Goal: Feedback & Contribution: Leave review/rating

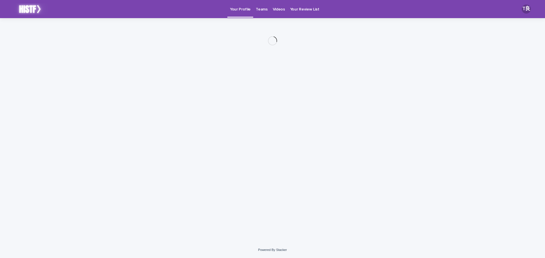
click at [278, 10] on p "Videos" at bounding box center [279, 6] width 12 height 12
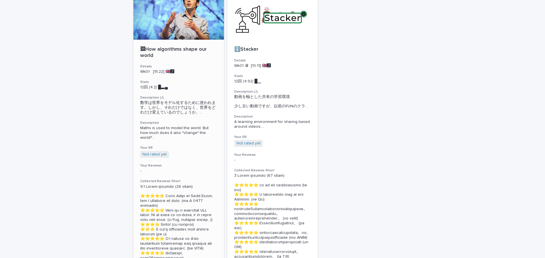
scroll to position [28, 0]
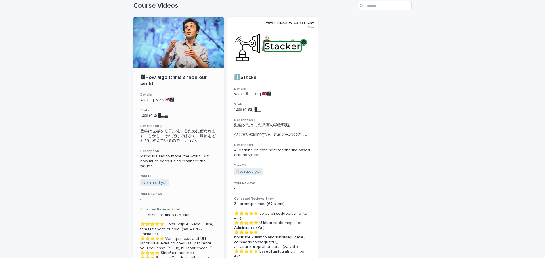
click at [196, 57] on div at bounding box center [178, 42] width 91 height 51
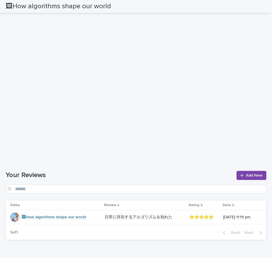
scroll to position [482, 0]
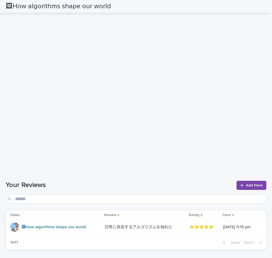
click at [117, 189] on h1 "Your Reviews" at bounding box center [119, 185] width 227 height 8
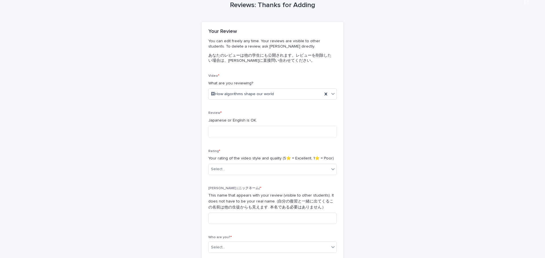
scroll to position [57, 0]
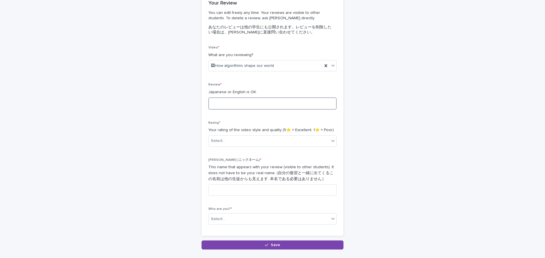
click at [220, 102] on textarea at bounding box center [272, 104] width 128 height 12
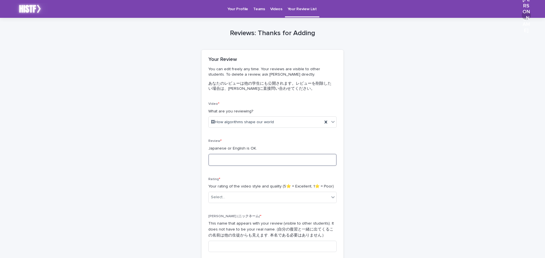
scroll to position [0, 0]
click at [276, 9] on p "Videos" at bounding box center [276, 6] width 12 height 12
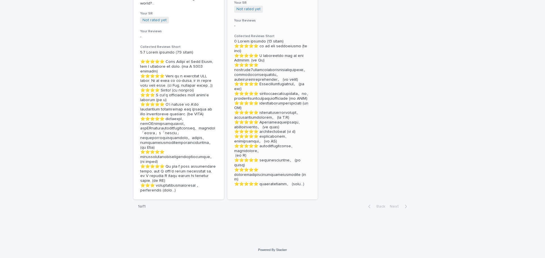
scroll to position [223, 0]
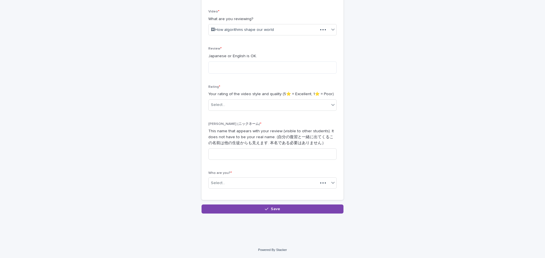
scroll to position [92, 0]
click at [273, 73] on textarea at bounding box center [272, 68] width 128 height 12
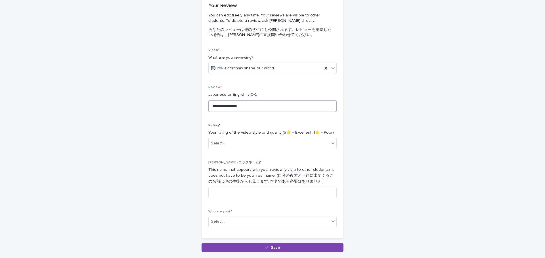
scroll to position [64, 0]
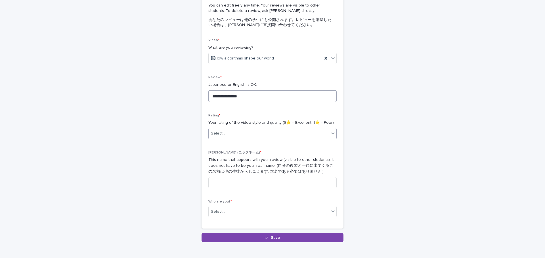
type textarea "**********"
click at [262, 129] on div "Select..." at bounding box center [269, 133] width 121 height 9
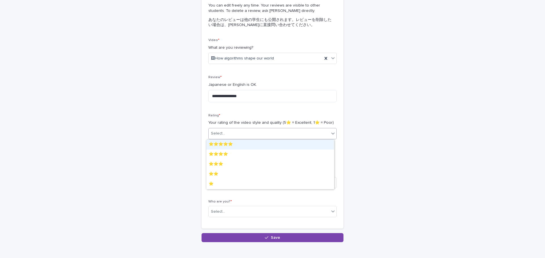
click at [260, 148] on div "⭐️⭐️⭐️⭐️⭐️" at bounding box center [270, 145] width 128 height 10
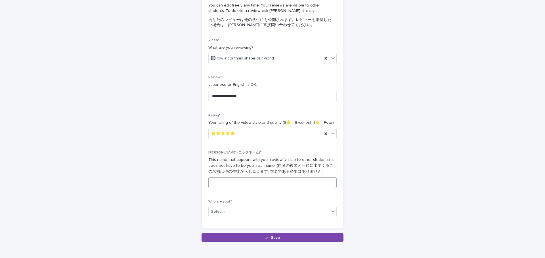
click at [259, 184] on input at bounding box center [272, 182] width 128 height 11
type input "*"
type input "**"
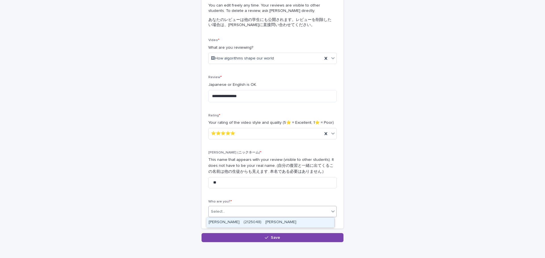
click at [276, 212] on div "Select..." at bounding box center [269, 211] width 121 height 9
click at [272, 222] on div "[PERSON_NAME]　(2125048)　[PERSON_NAME]" at bounding box center [270, 223] width 128 height 10
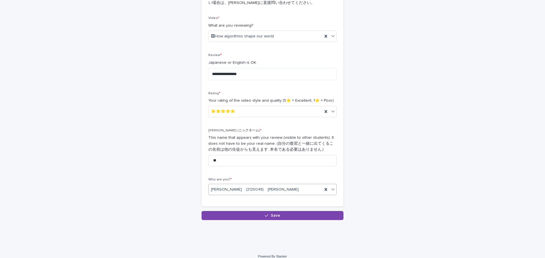
scroll to position [93, 0]
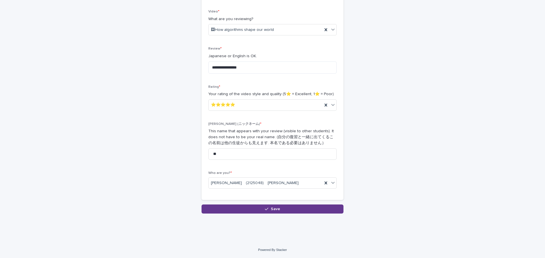
click at [271, 208] on span "Save" at bounding box center [275, 209] width 9 height 4
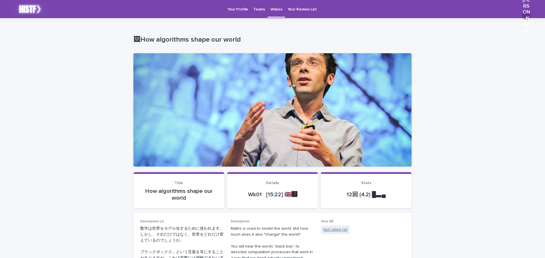
click at [329, 232] on link "Not rated yet" at bounding box center [335, 230] width 24 height 6
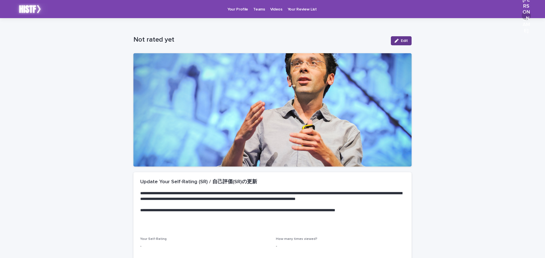
click at [403, 40] on span "Edit" at bounding box center [404, 41] width 7 height 4
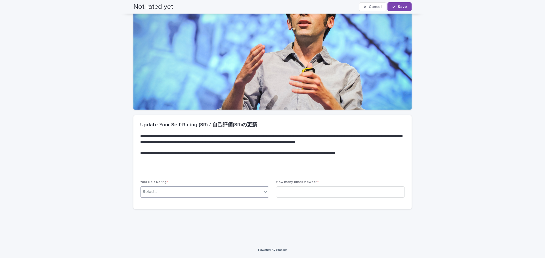
click at [154, 191] on div "Select..." at bounding box center [200, 192] width 121 height 9
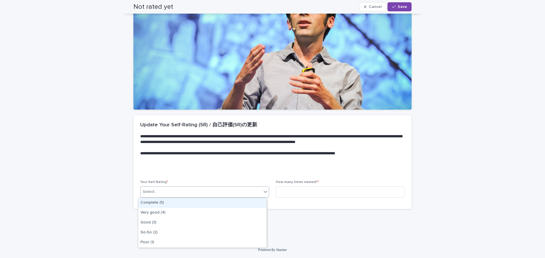
click at [154, 203] on div "Complete (5)" at bounding box center [202, 203] width 128 height 10
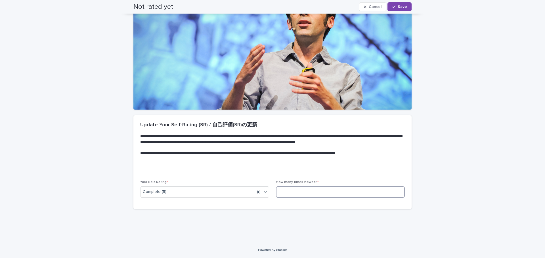
click at [293, 196] on input at bounding box center [340, 192] width 129 height 11
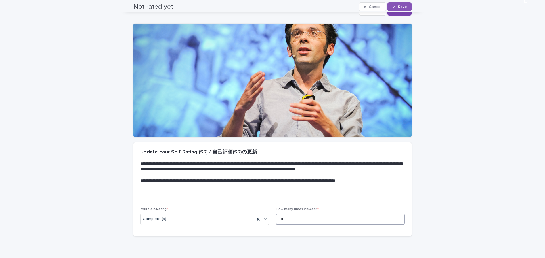
scroll to position [0, 0]
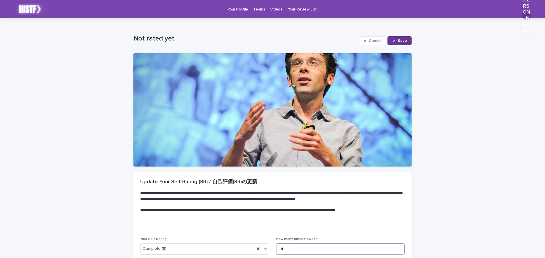
type input "*"
click at [405, 40] on button "Save" at bounding box center [399, 40] width 24 height 9
click at [271, 10] on p "Videos" at bounding box center [276, 6] width 12 height 12
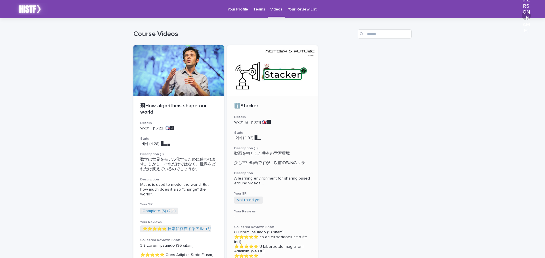
click at [283, 88] on div at bounding box center [272, 70] width 91 height 51
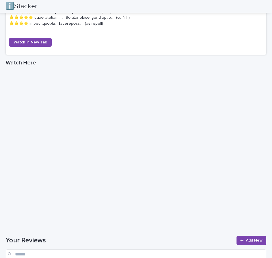
scroll to position [540, 0]
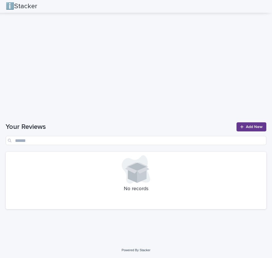
click at [236, 131] on link "Add New" at bounding box center [251, 126] width 30 height 9
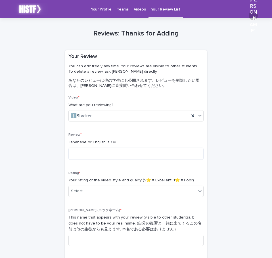
click at [115, 143] on p "Japanese or English is OK." at bounding box center [135, 142] width 135 height 6
click at [115, 152] on textarea at bounding box center [135, 154] width 135 height 12
type textarea "*"
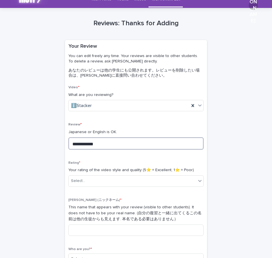
scroll to position [28, 0]
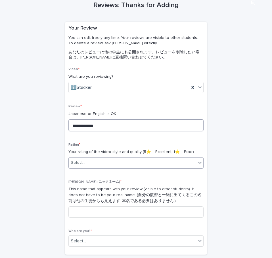
type textarea "**********"
click at [151, 160] on div "Select..." at bounding box center [132, 162] width 127 height 9
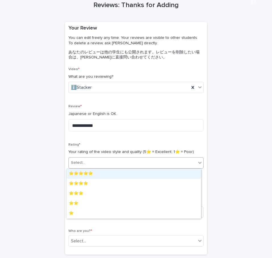
click at [145, 170] on div "⭐️⭐️⭐️⭐️⭐️" at bounding box center [133, 174] width 134 height 10
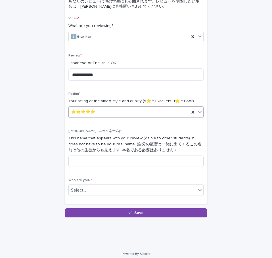
scroll to position [83, 0]
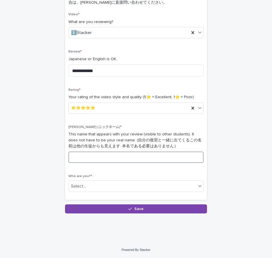
click at [141, 158] on input at bounding box center [135, 157] width 135 height 11
type input "*"
click at [128, 188] on div "Select..." at bounding box center [132, 186] width 127 height 9
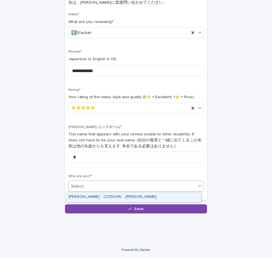
click at [128, 193] on div "[PERSON_NAME]　(2125048)　[PERSON_NAME]" at bounding box center [133, 197] width 134 height 10
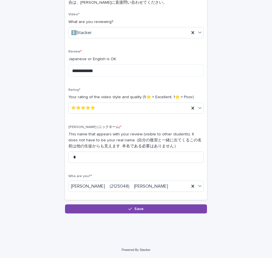
click at [119, 214] on div "**********" at bounding box center [136, 81] width 266 height 293
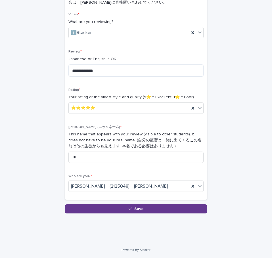
click at [121, 209] on button "Save" at bounding box center [136, 208] width 142 height 9
